Goal: Information Seeking & Learning: Learn about a topic

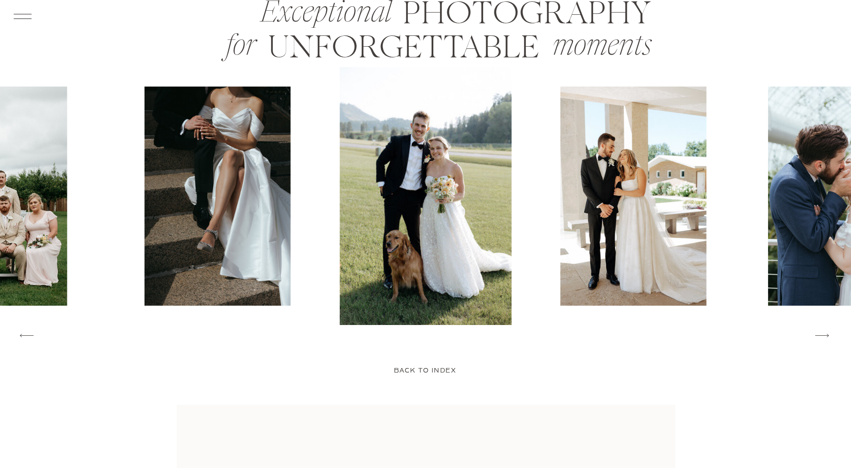
scroll to position [1525, 0]
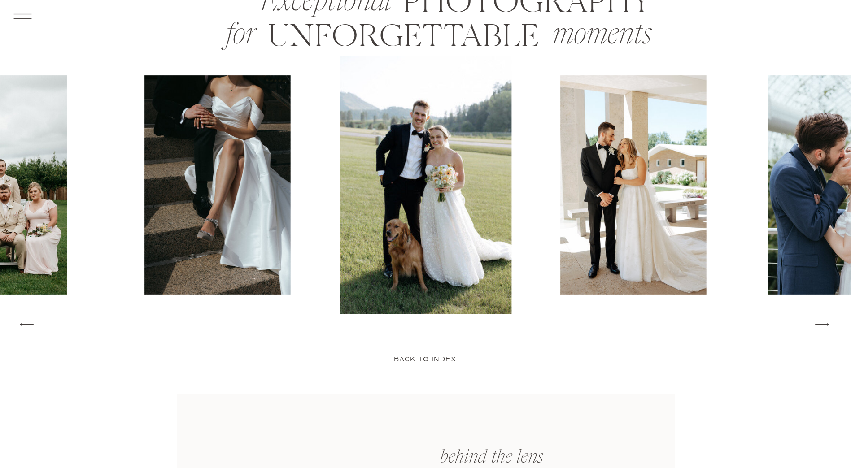
click at [822, 328] on icon at bounding box center [822, 324] width 18 height 19
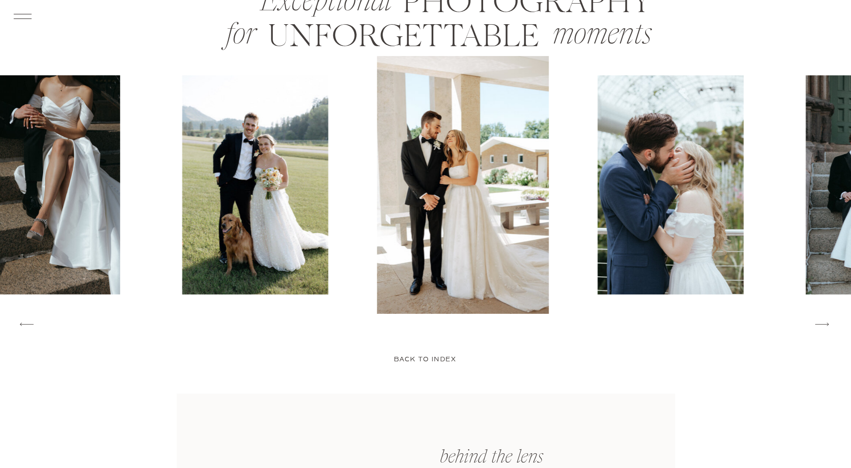
click at [821, 327] on icon at bounding box center [822, 324] width 18 height 19
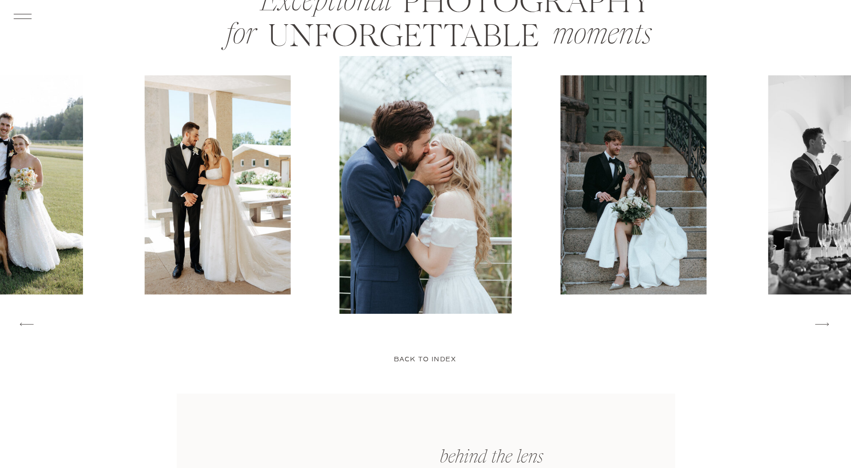
click at [824, 329] on icon at bounding box center [822, 324] width 18 height 19
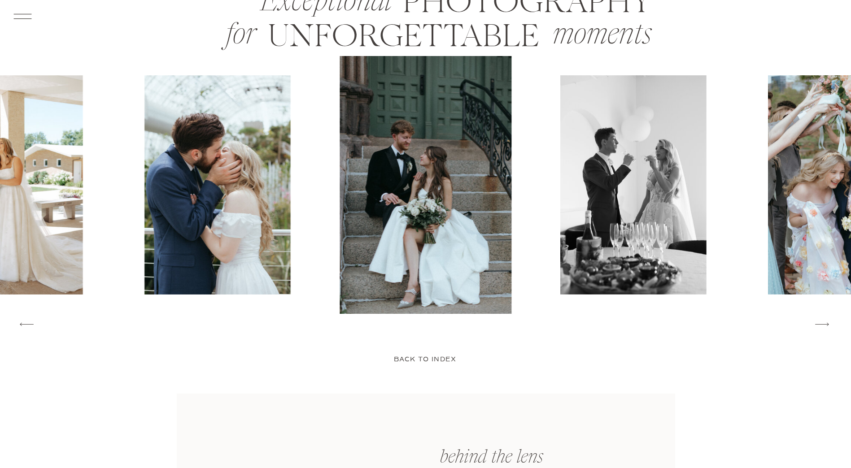
click at [823, 327] on icon at bounding box center [822, 324] width 18 height 19
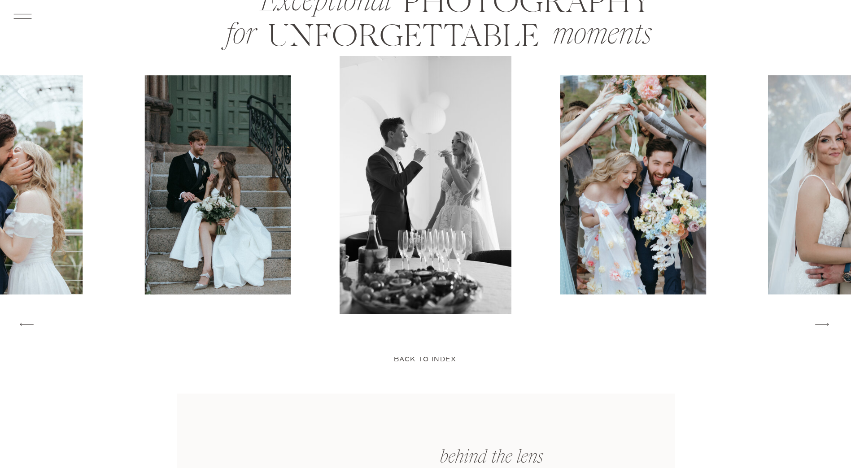
click at [823, 327] on icon at bounding box center [822, 324] width 18 height 19
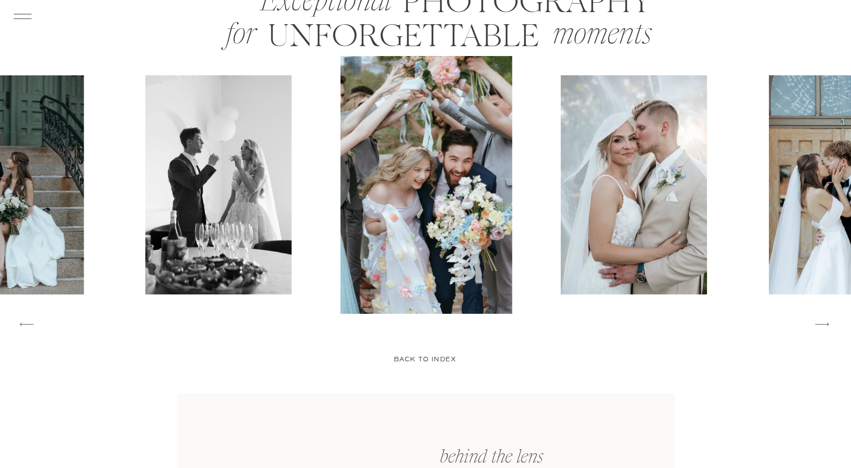
click at [823, 327] on icon at bounding box center [822, 324] width 18 height 19
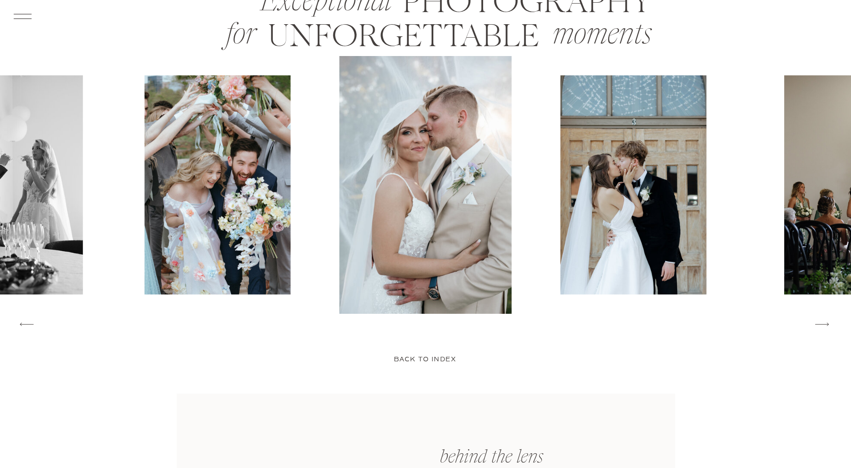
click at [823, 327] on icon at bounding box center [822, 324] width 18 height 19
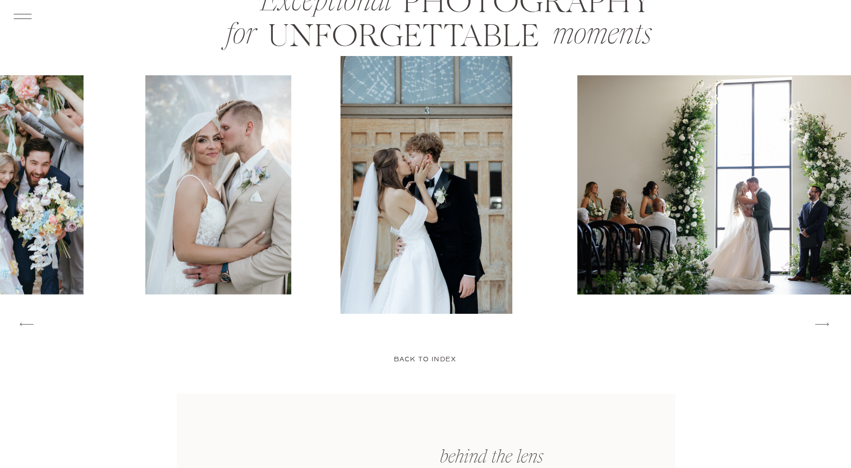
click at [823, 327] on icon at bounding box center [822, 324] width 18 height 19
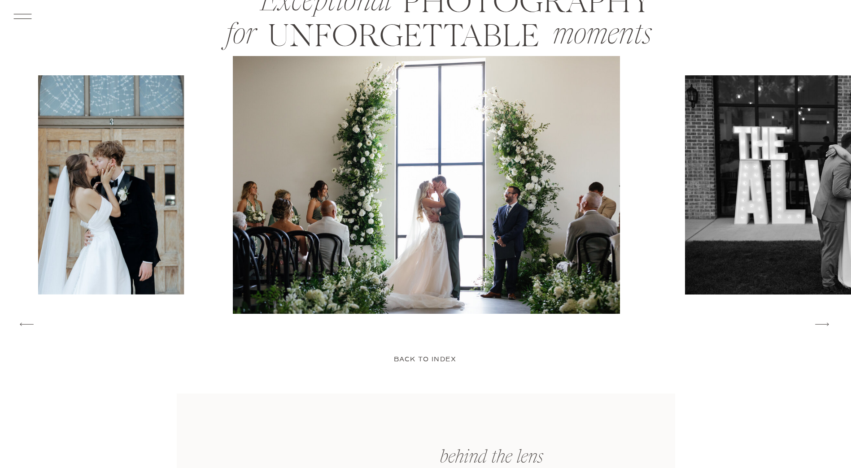
click at [823, 327] on icon at bounding box center [822, 324] width 18 height 19
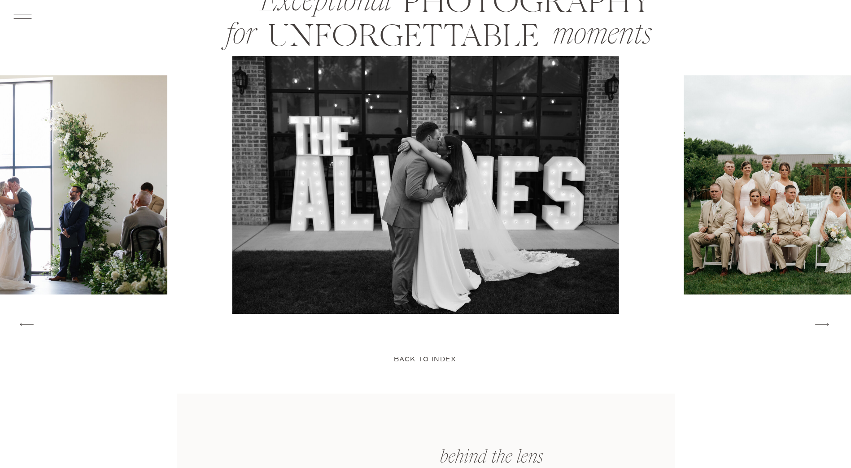
click at [823, 327] on icon at bounding box center [822, 324] width 18 height 19
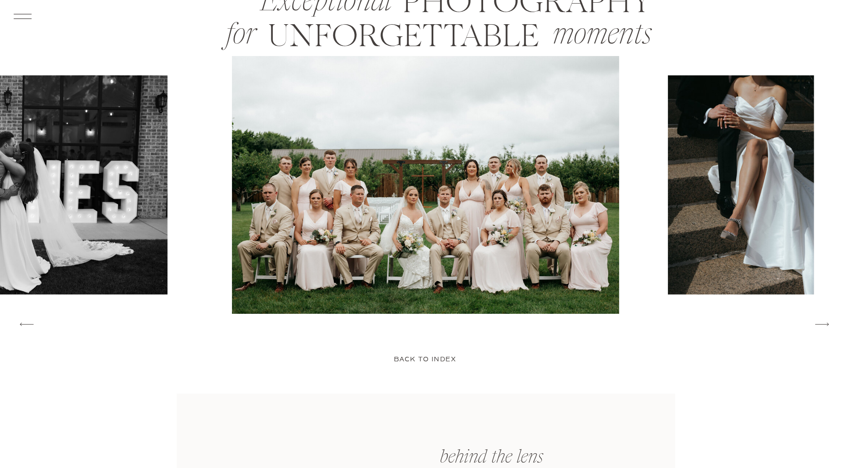
click at [823, 327] on icon at bounding box center [822, 324] width 18 height 19
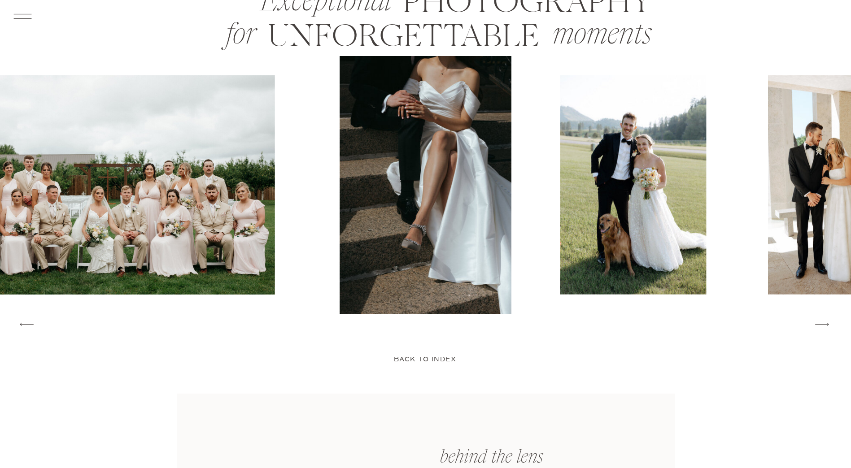
click at [823, 327] on icon at bounding box center [822, 324] width 18 height 19
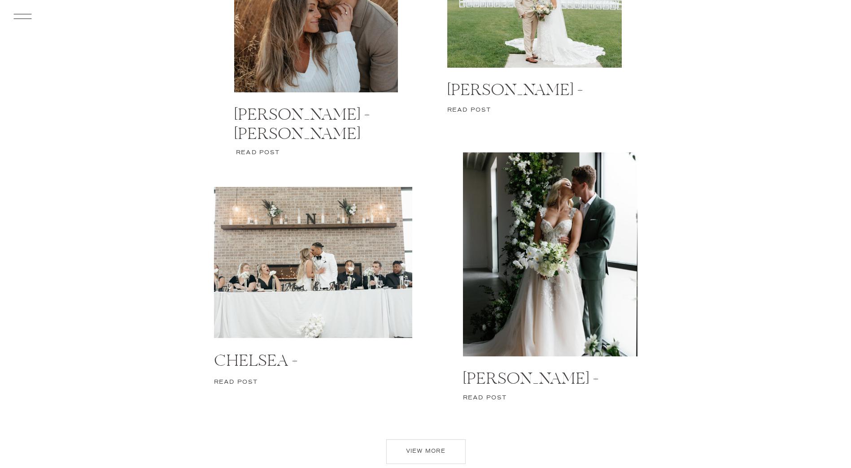
scroll to position [4083, 0]
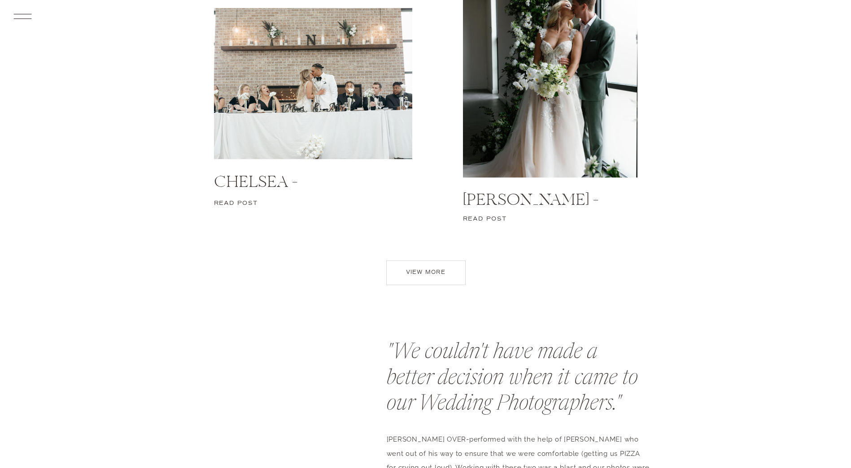
click at [234, 199] on p "Read post" at bounding box center [238, 205] width 48 height 13
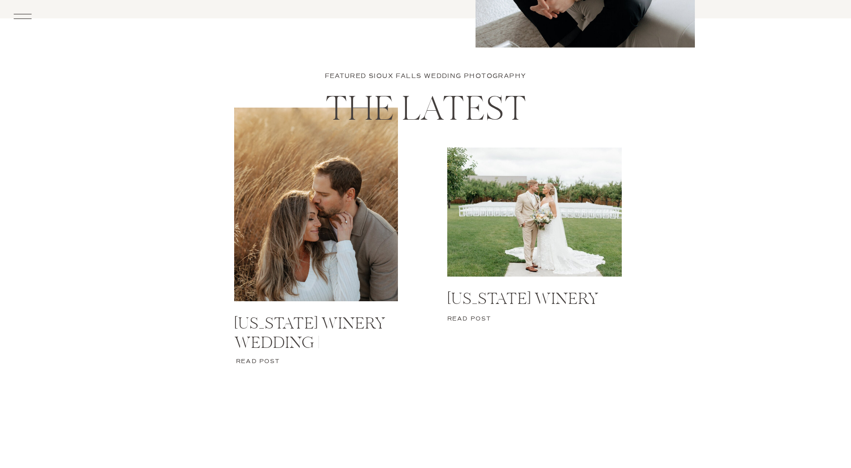
scroll to position [4173, 0]
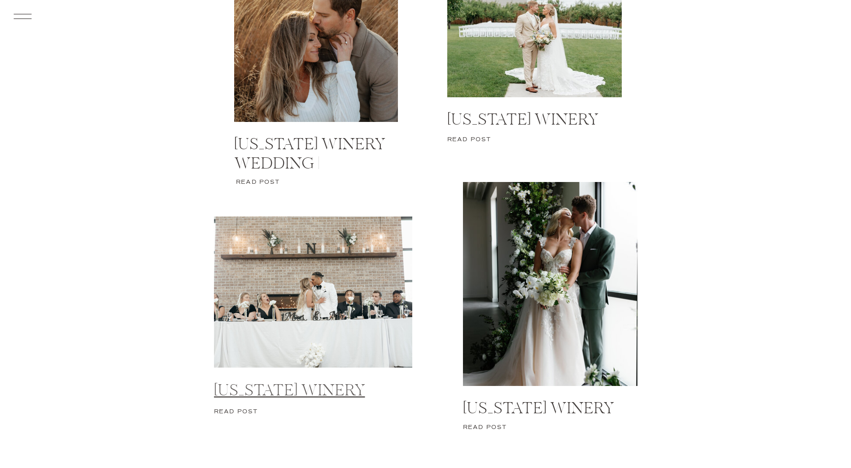
click at [300, 393] on link "[US_STATE] Winery Wedding | Midwest Wedding Photographer | [PERSON_NAME] + [PER…" at bounding box center [297, 444] width 166 height 126
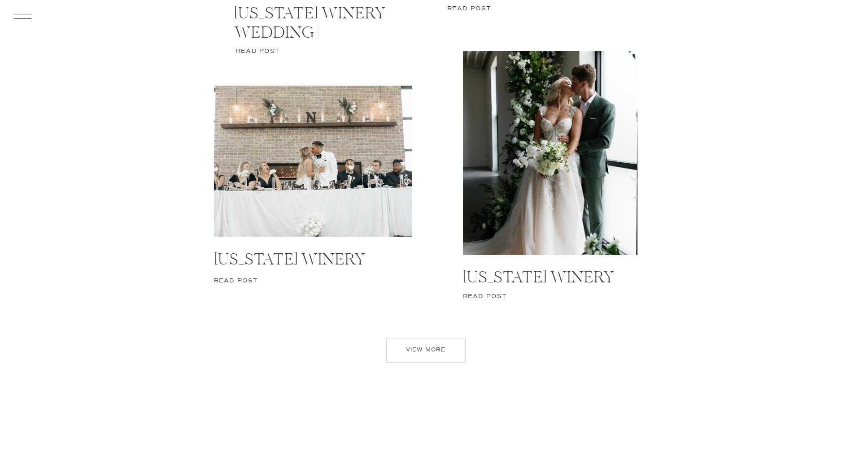
scroll to position [4307, 0]
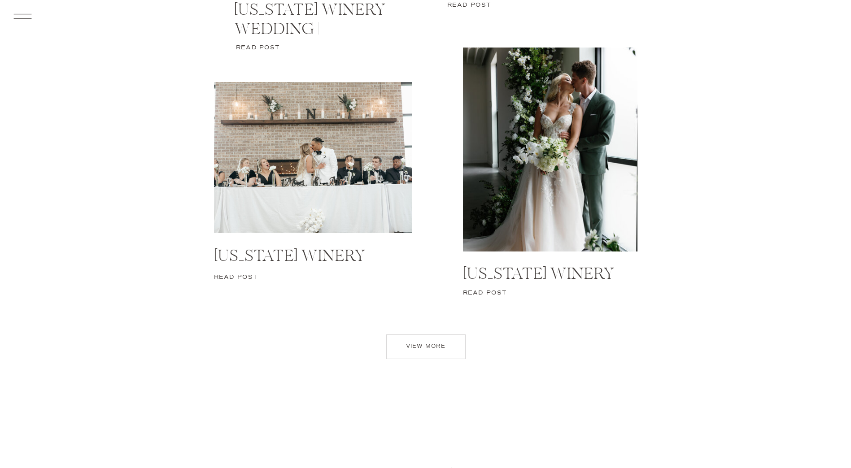
click at [419, 346] on p "view more" at bounding box center [425, 349] width 63 height 13
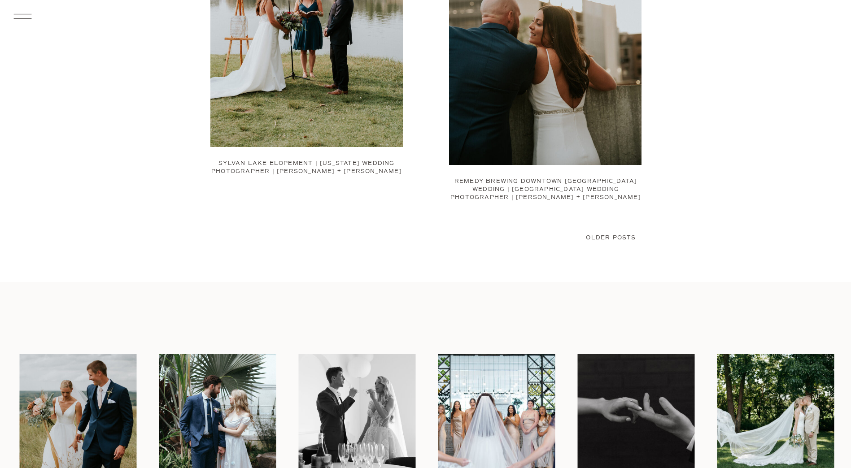
scroll to position [1840, 0]
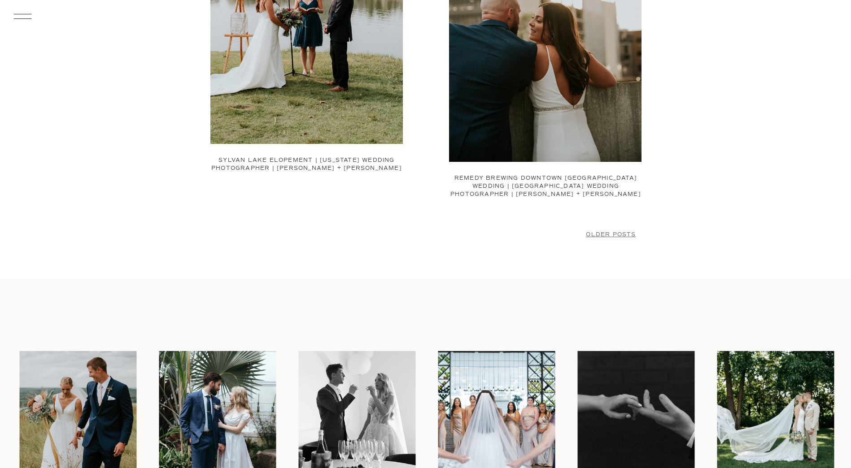
click at [601, 233] on link "Older Posts" at bounding box center [611, 235] width 50 height 7
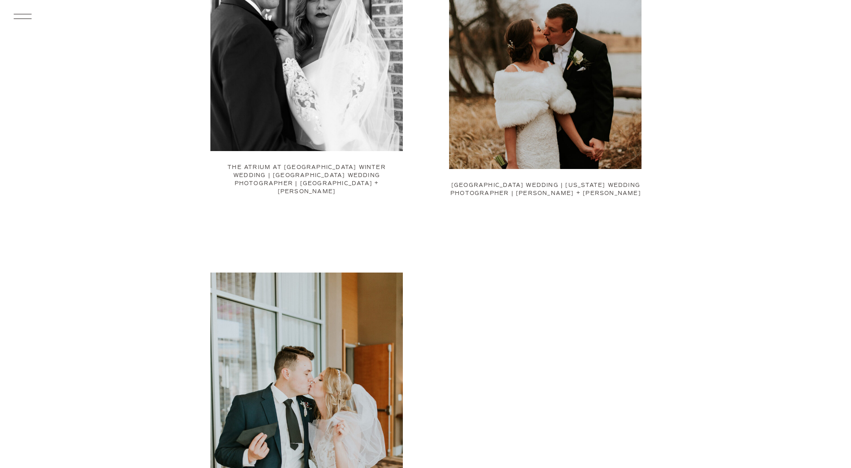
scroll to position [1077, 0]
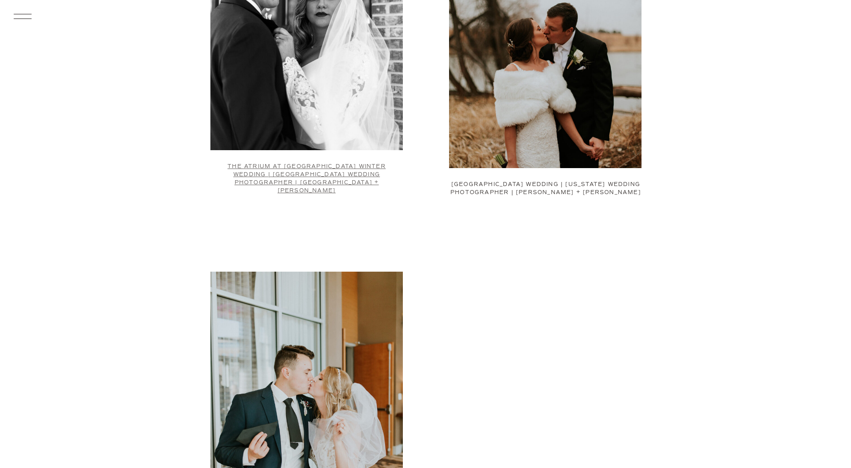
click at [258, 174] on link "The Atrium at [GEOGRAPHIC_DATA] Winter Wedding | [GEOGRAPHIC_DATA] Wedding Phot…" at bounding box center [306, 178] width 158 height 31
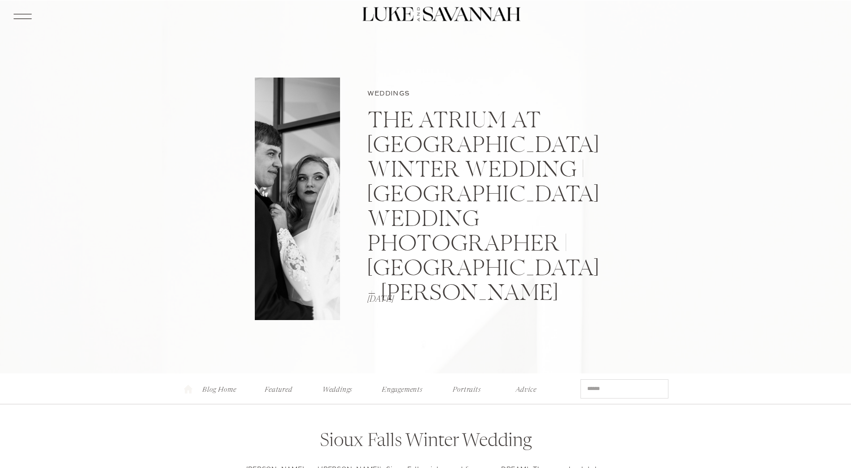
click at [333, 392] on nav "Weddings" at bounding box center [337, 387] width 35 height 9
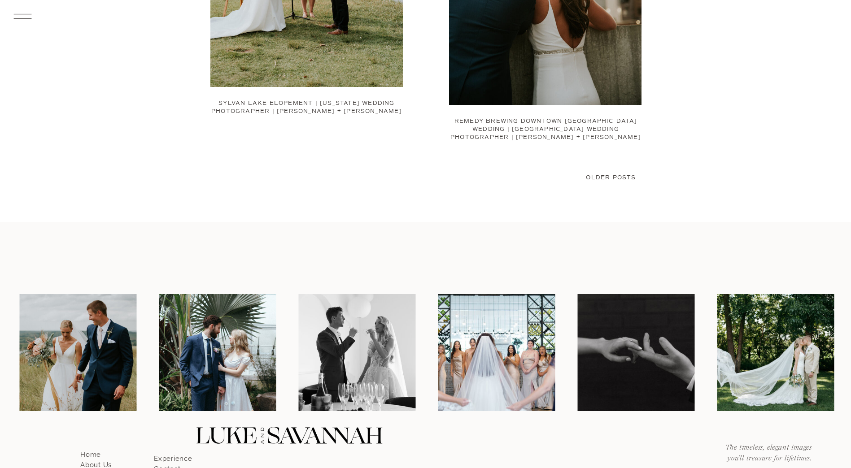
scroll to position [1980, 0]
